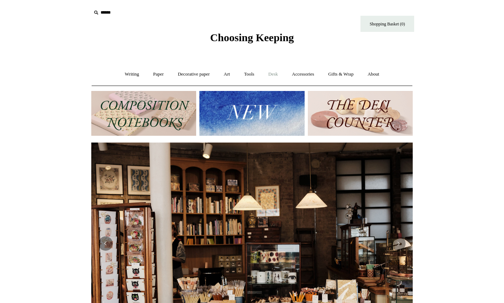
click at [273, 77] on link "Desk +" at bounding box center [273, 74] width 23 height 19
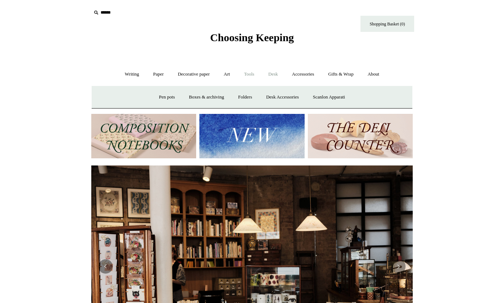
click at [249, 74] on link "Tools +" at bounding box center [249, 74] width 23 height 19
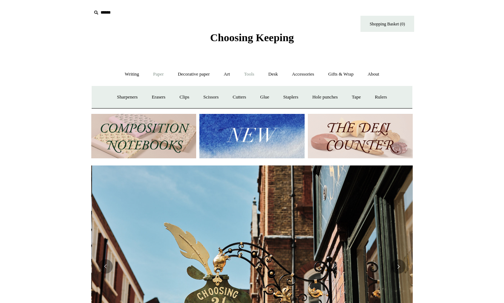
click at [152, 79] on link "Paper +" at bounding box center [159, 74] width 24 height 19
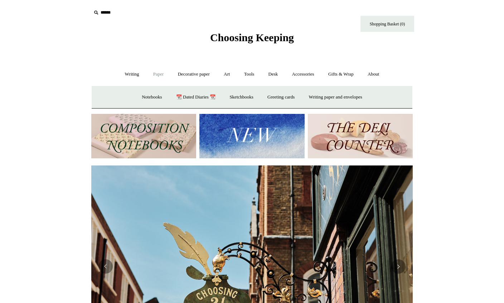
scroll to position [0, 322]
click at [151, 95] on link "Notebooks +" at bounding box center [151, 97] width 33 height 19
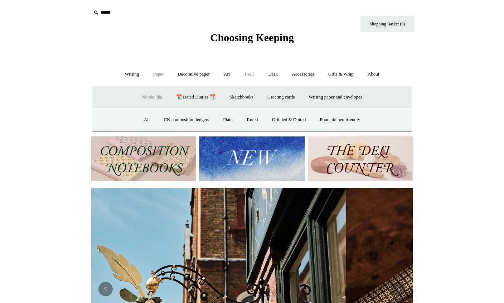
click at [259, 75] on link "Tools +" at bounding box center [249, 74] width 23 height 19
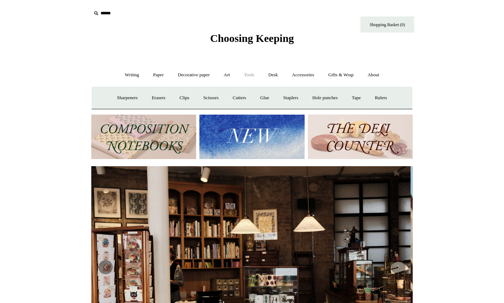
scroll to position [0, 0]
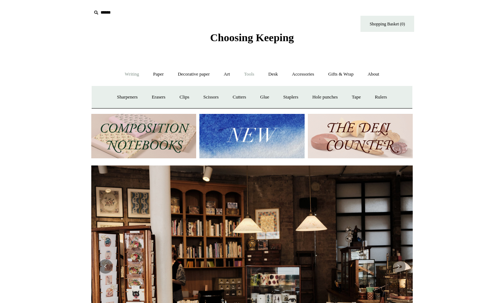
click at [125, 71] on link "Writing +" at bounding box center [132, 74] width 27 height 19
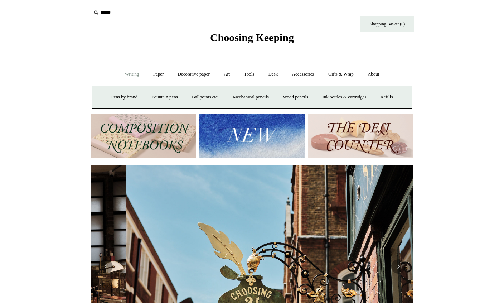
scroll to position [0, 322]
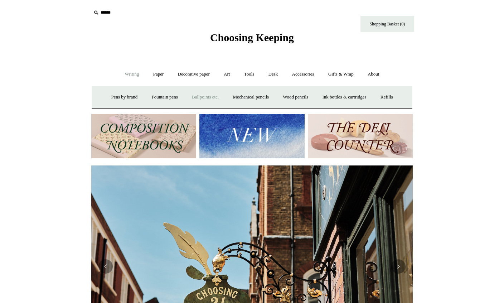
click at [210, 100] on link "Ballpoints etc. +" at bounding box center [206, 97] width 40 height 19
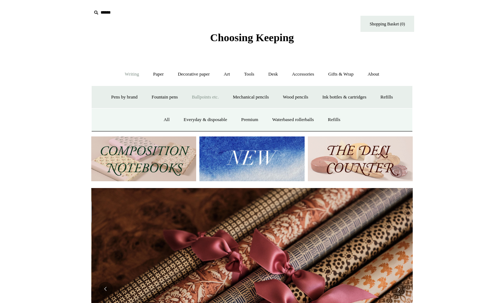
scroll to position [0, 643]
click at [255, 121] on link "Premium" at bounding box center [250, 119] width 30 height 19
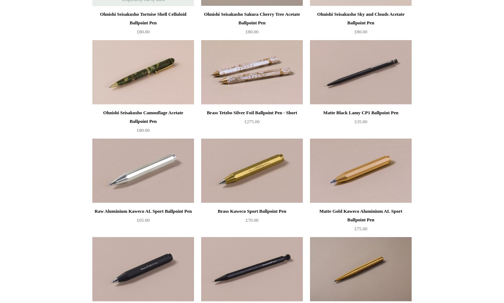
scroll to position [160, 0]
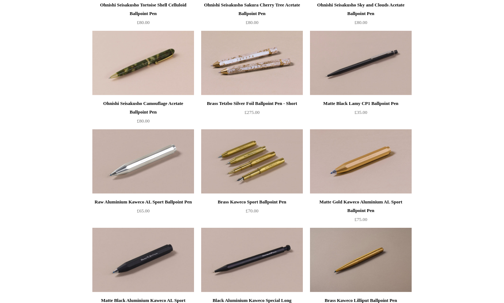
click at [286, 154] on img at bounding box center [252, 162] width 102 height 64
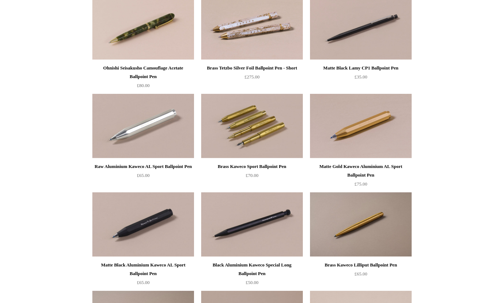
scroll to position [196, 0]
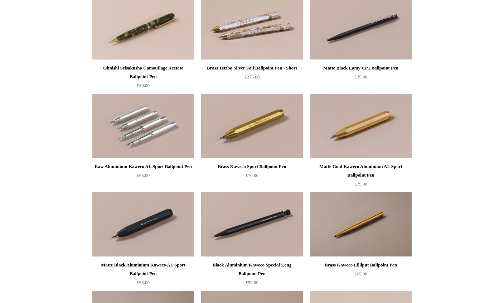
click at [172, 135] on img at bounding box center [143, 126] width 102 height 64
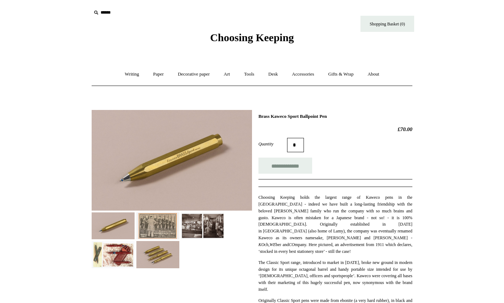
click at [214, 239] on img at bounding box center [202, 225] width 43 height 27
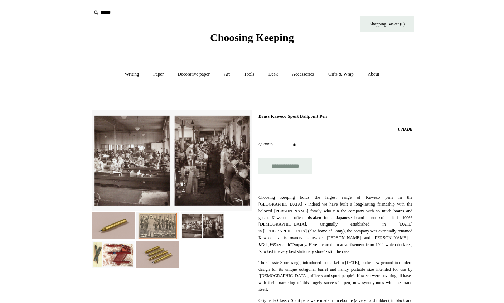
click at [188, 231] on img at bounding box center [202, 225] width 43 height 27
click at [182, 225] on img at bounding box center [202, 225] width 43 height 27
click at [170, 259] on img at bounding box center [157, 254] width 43 height 27
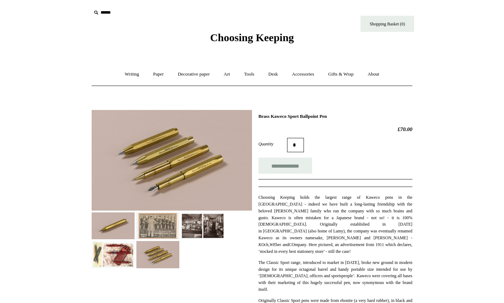
click at [164, 231] on img at bounding box center [157, 225] width 43 height 27
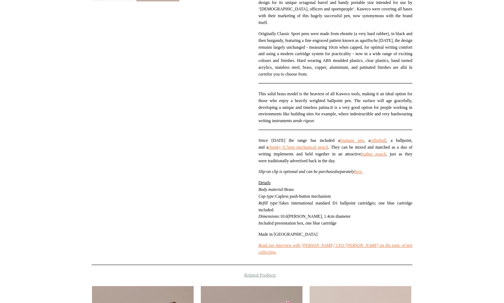
scroll to position [267, 0]
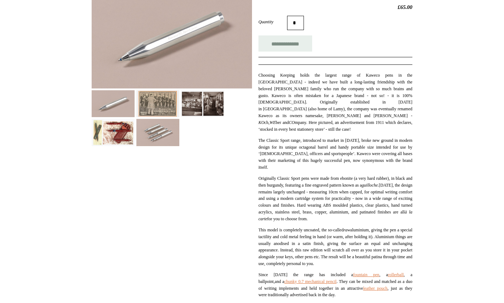
scroll to position [153, 0]
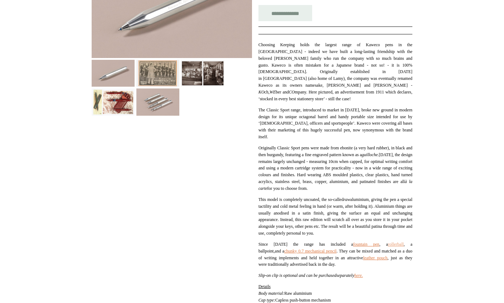
click at [388, 242] on link "rollerball" at bounding box center [396, 244] width 16 height 5
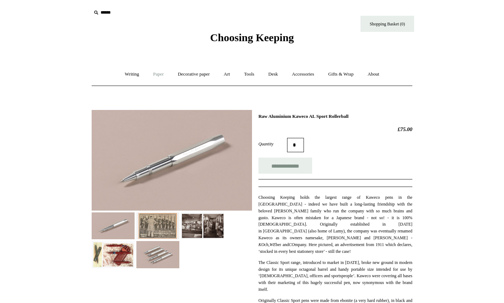
click at [159, 76] on link "Paper +" at bounding box center [159, 74] width 24 height 19
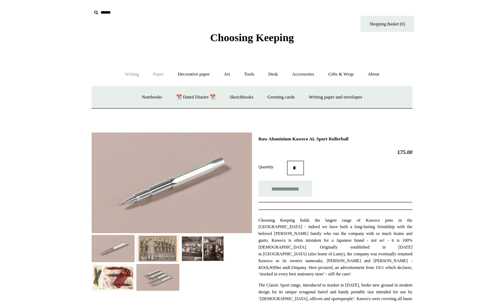
click at [131, 77] on link "Writing +" at bounding box center [132, 74] width 27 height 19
click at [220, 93] on link "Ballpoints etc. +" at bounding box center [206, 97] width 40 height 19
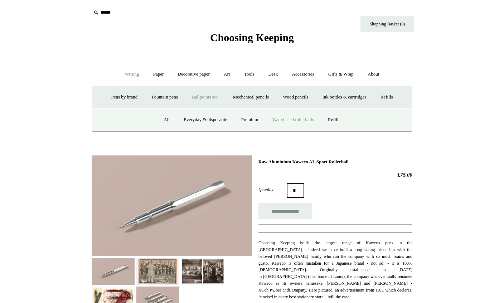
click at [306, 118] on link "Waterbased rollerballs" at bounding box center [293, 119] width 54 height 19
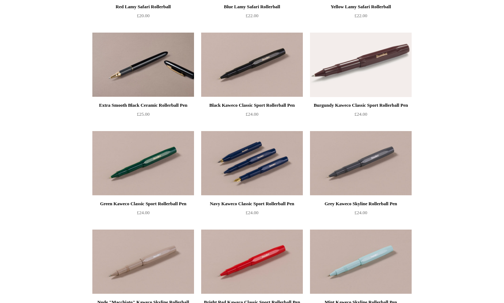
scroll to position [159, 0]
click at [284, 145] on img at bounding box center [252, 163] width 102 height 64
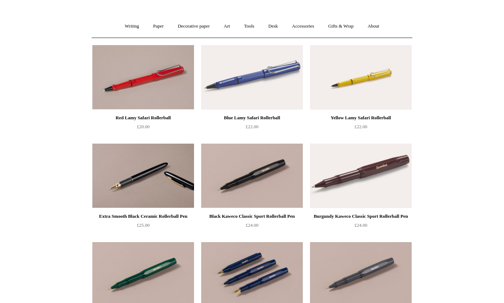
scroll to position [0, 0]
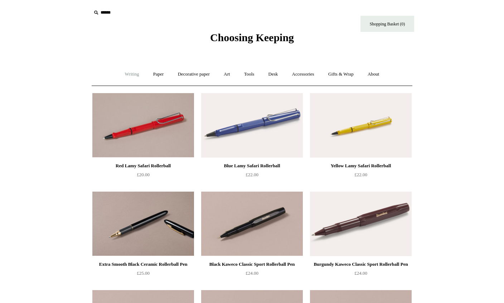
click at [125, 72] on link "Writing +" at bounding box center [132, 74] width 27 height 19
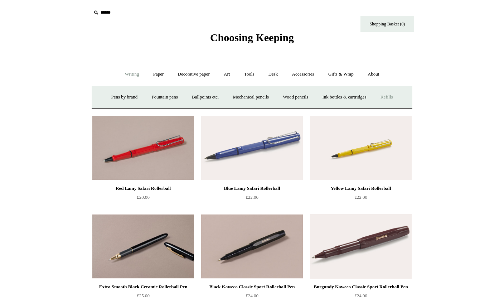
click at [398, 93] on link "Refills +" at bounding box center [386, 97] width 25 height 19
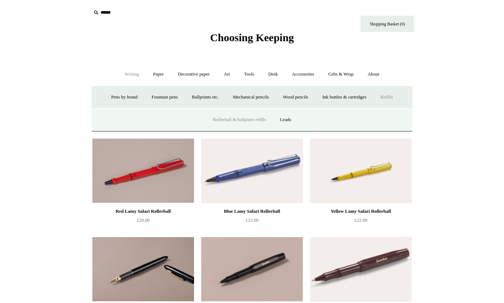
click at [260, 124] on link "Rollerball & ballpoint refills" at bounding box center [240, 119] width 66 height 19
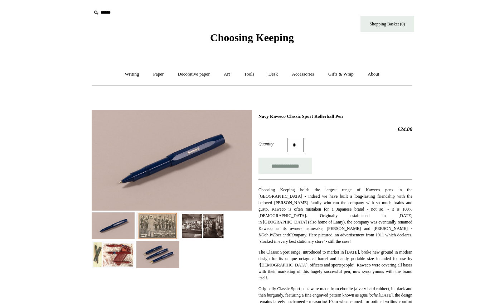
click at [224, 222] on img at bounding box center [202, 225] width 43 height 27
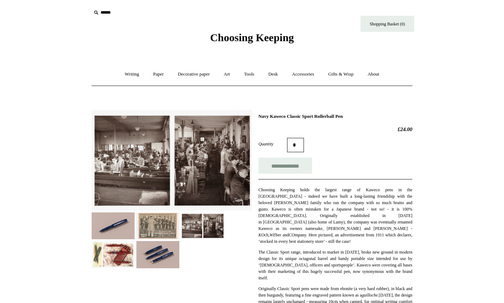
click at [191, 226] on img at bounding box center [202, 225] width 43 height 27
click at [203, 210] on img at bounding box center [172, 160] width 160 height 101
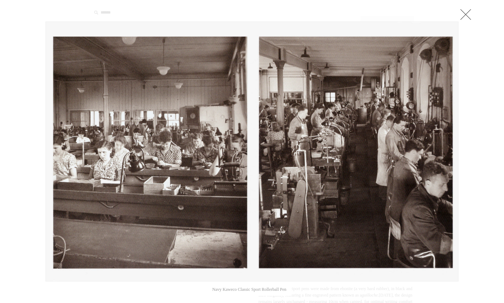
click at [468, 16] on link at bounding box center [466, 14] width 14 height 14
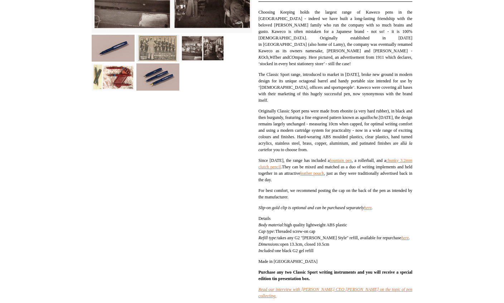
scroll to position [179, 0]
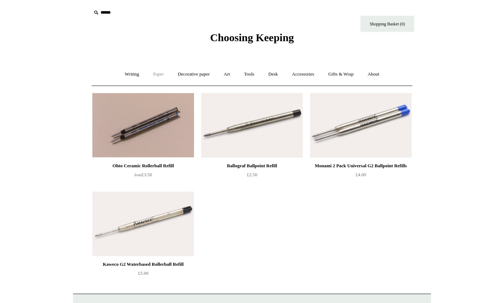
click at [162, 74] on link "Paper +" at bounding box center [159, 74] width 24 height 19
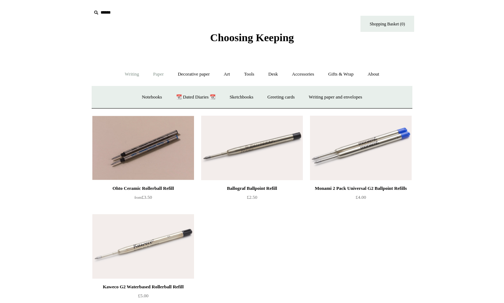
click at [132, 76] on link "Writing +" at bounding box center [132, 74] width 27 height 19
click at [361, 96] on link "Ink bottles & cartridges +" at bounding box center [344, 97] width 57 height 19
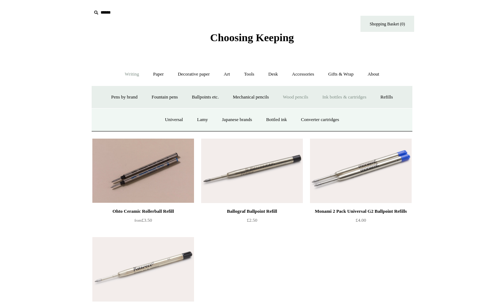
click at [306, 92] on link "Wood pencils +" at bounding box center [295, 97] width 38 height 19
click at [269, 98] on link "Mechanical pencils +" at bounding box center [250, 97] width 49 height 19
click at [222, 117] on link "Thin & precise" at bounding box center [214, 119] width 41 height 19
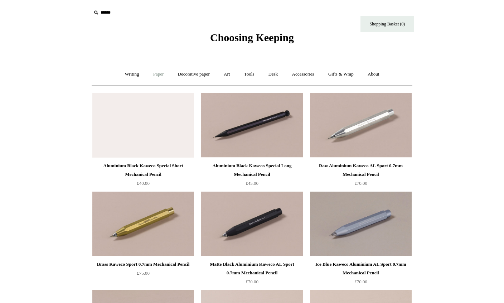
click at [156, 74] on link "Paper +" at bounding box center [159, 74] width 24 height 19
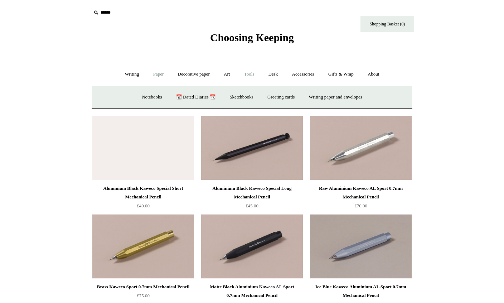
click at [258, 77] on link "Tools +" at bounding box center [249, 74] width 23 height 19
click at [311, 80] on link "Accessories +" at bounding box center [303, 74] width 35 height 19
click at [259, 96] on link "Light mills" at bounding box center [245, 97] width 33 height 19
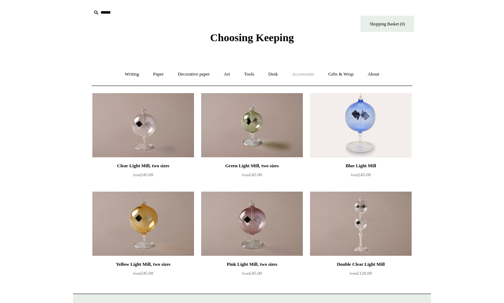
click at [292, 68] on link "Accessories +" at bounding box center [303, 74] width 35 height 19
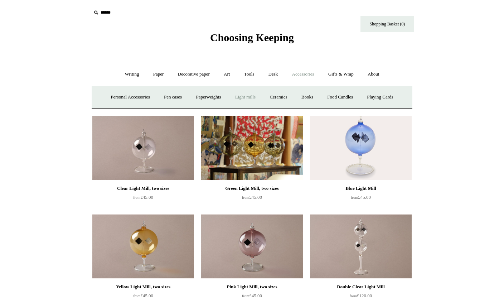
click at [275, 137] on img at bounding box center [252, 148] width 102 height 64
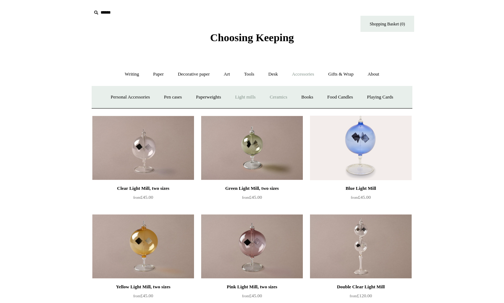
click at [288, 95] on link "Ceramics +" at bounding box center [278, 97] width 30 height 19
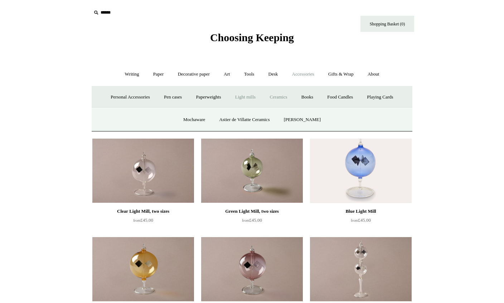
click at [255, 97] on link "Light mills" at bounding box center [245, 97] width 33 height 19
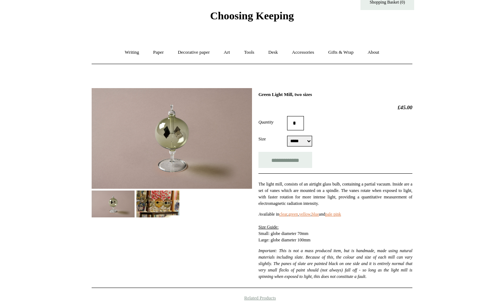
scroll to position [22, 0]
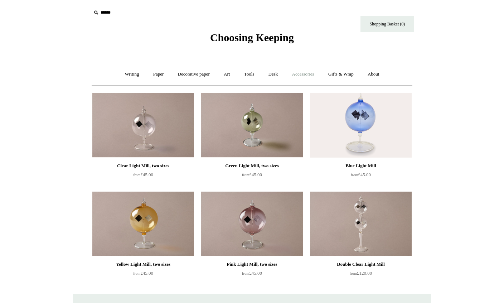
click at [311, 75] on link "Accessories +" at bounding box center [303, 74] width 35 height 19
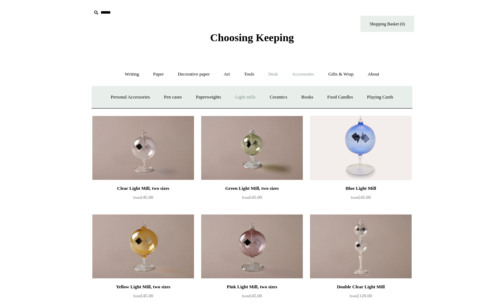
click at [278, 81] on link "Desk +" at bounding box center [273, 74] width 23 height 19
click at [250, 98] on link "Folders" at bounding box center [245, 97] width 27 height 19
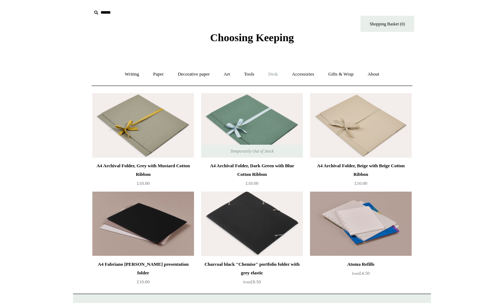
click at [276, 77] on link "Desk +" at bounding box center [273, 74] width 23 height 19
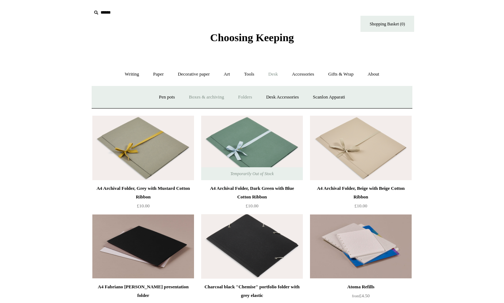
click at [210, 97] on link "Boxes & archiving" at bounding box center [207, 97] width 48 height 19
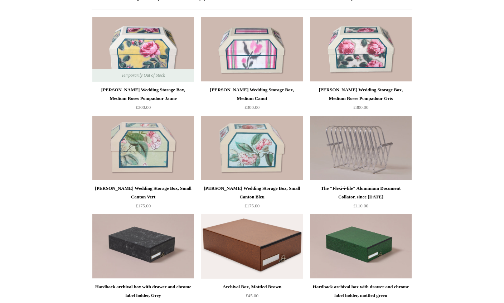
scroll to position [76, 0]
click at [340, 135] on img at bounding box center [361, 148] width 102 height 64
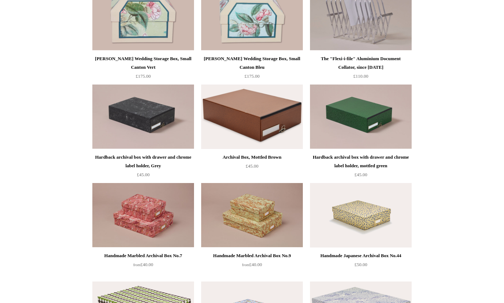
scroll to position [0, 0]
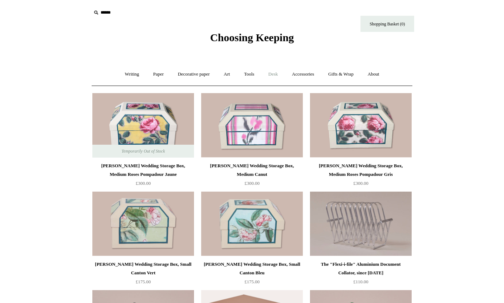
click at [282, 80] on link "Desk +" at bounding box center [273, 74] width 23 height 19
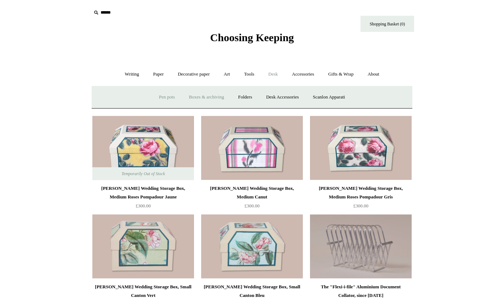
click at [175, 93] on link "Pen pots" at bounding box center [167, 97] width 29 height 19
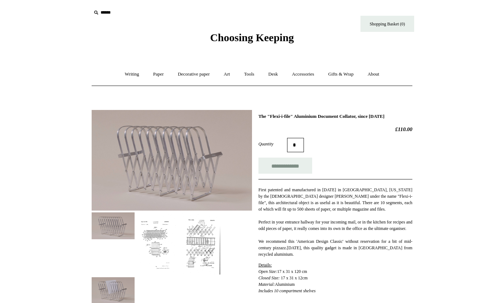
click at [205, 237] on img at bounding box center [202, 243] width 43 height 63
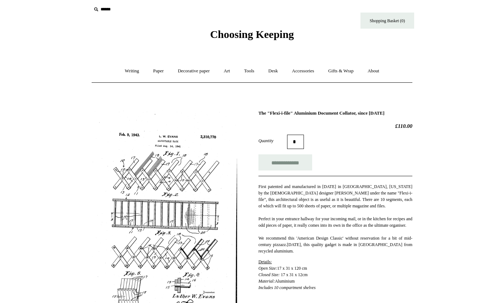
scroll to position [28, 0]
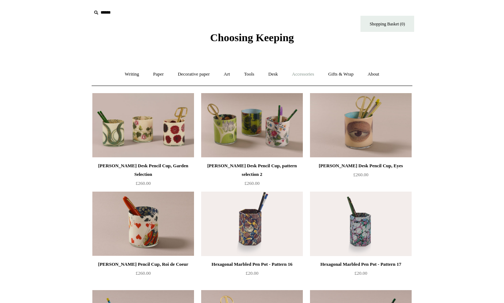
click at [303, 74] on link "Accessories +" at bounding box center [303, 74] width 35 height 19
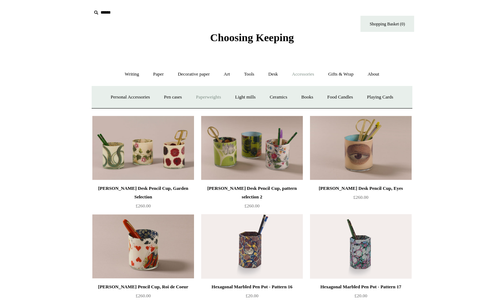
click at [216, 98] on link "Paperweights +" at bounding box center [208, 97] width 38 height 19
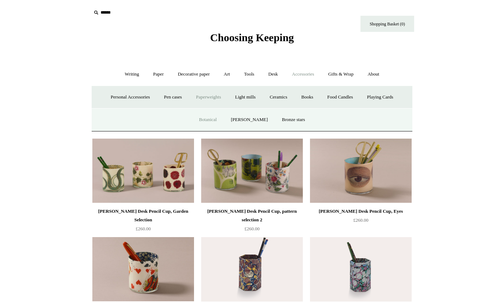
click at [219, 114] on link "Botanical" at bounding box center [208, 119] width 31 height 19
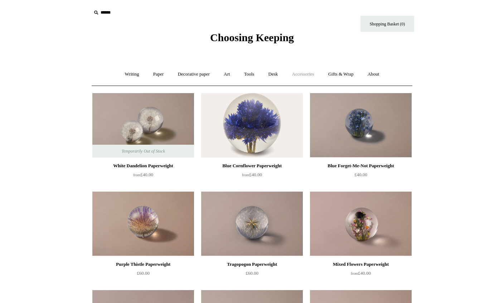
click at [308, 71] on link "Accessories +" at bounding box center [303, 74] width 35 height 19
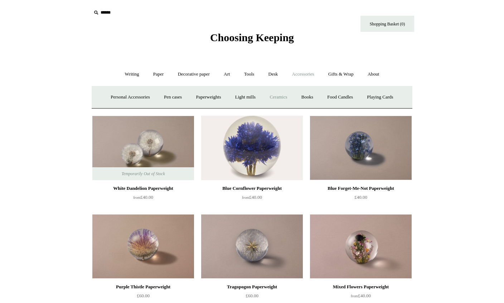
click at [288, 95] on link "Ceramics +" at bounding box center [278, 97] width 30 height 19
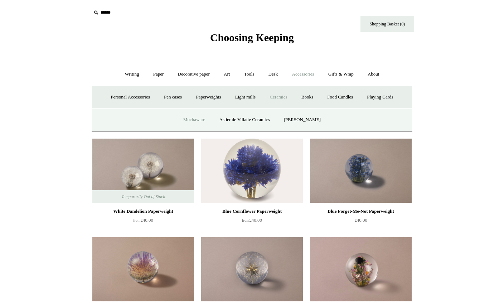
click at [207, 117] on link "Mochaware" at bounding box center [194, 119] width 35 height 19
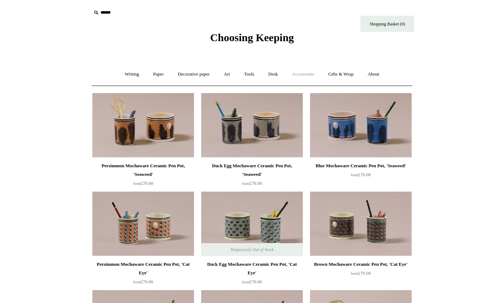
click at [312, 74] on link "Accessories +" at bounding box center [303, 74] width 35 height 19
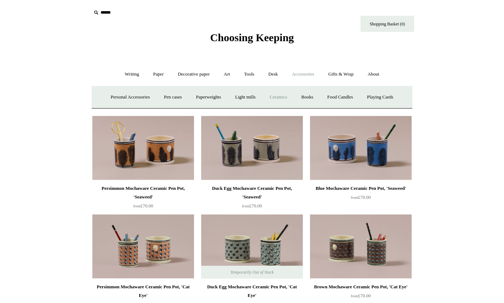
click at [289, 94] on link "Ceramics +" at bounding box center [278, 97] width 30 height 19
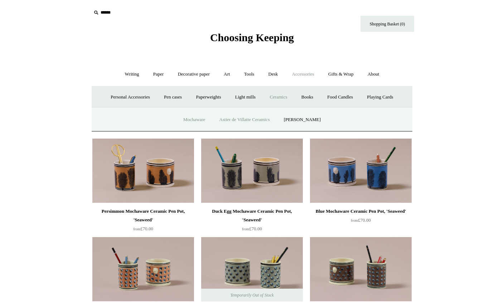
click at [271, 117] on link "Astier de Villatte Ceramics" at bounding box center [244, 119] width 63 height 19
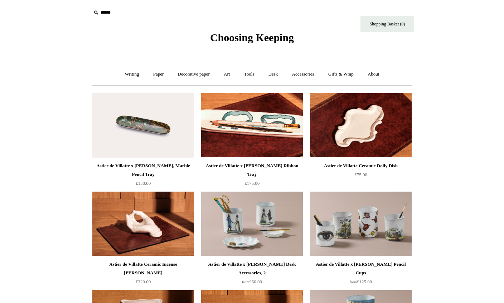
click at [279, 119] on img at bounding box center [252, 125] width 102 height 64
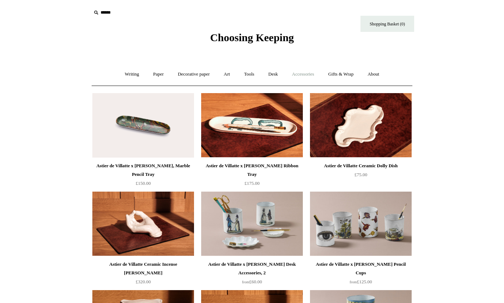
click at [314, 73] on link "Accessories +" at bounding box center [303, 74] width 35 height 19
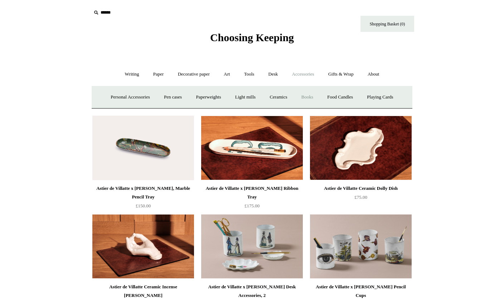
click at [313, 99] on link "Books" at bounding box center [307, 97] width 25 height 19
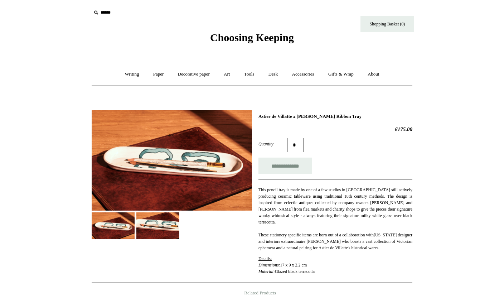
click at [278, 112] on div "**********" at bounding box center [252, 194] width 321 height 179
click at [170, 216] on img at bounding box center [157, 225] width 43 height 27
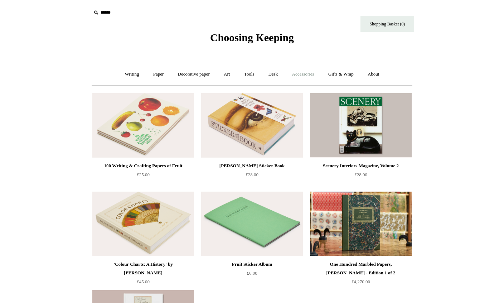
click at [316, 83] on link "Accessories +" at bounding box center [303, 74] width 35 height 19
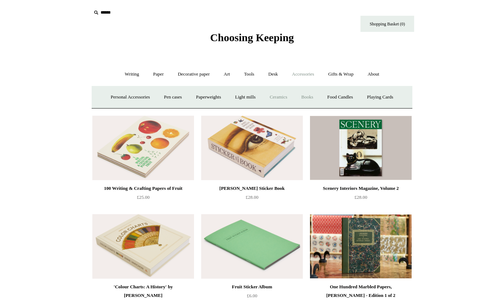
click at [291, 97] on link "Ceramics +" at bounding box center [278, 97] width 30 height 19
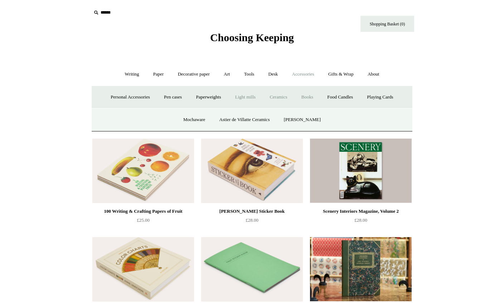
click at [254, 100] on link "Light mills" at bounding box center [245, 97] width 33 height 19
